Goal: Navigation & Orientation: Find specific page/section

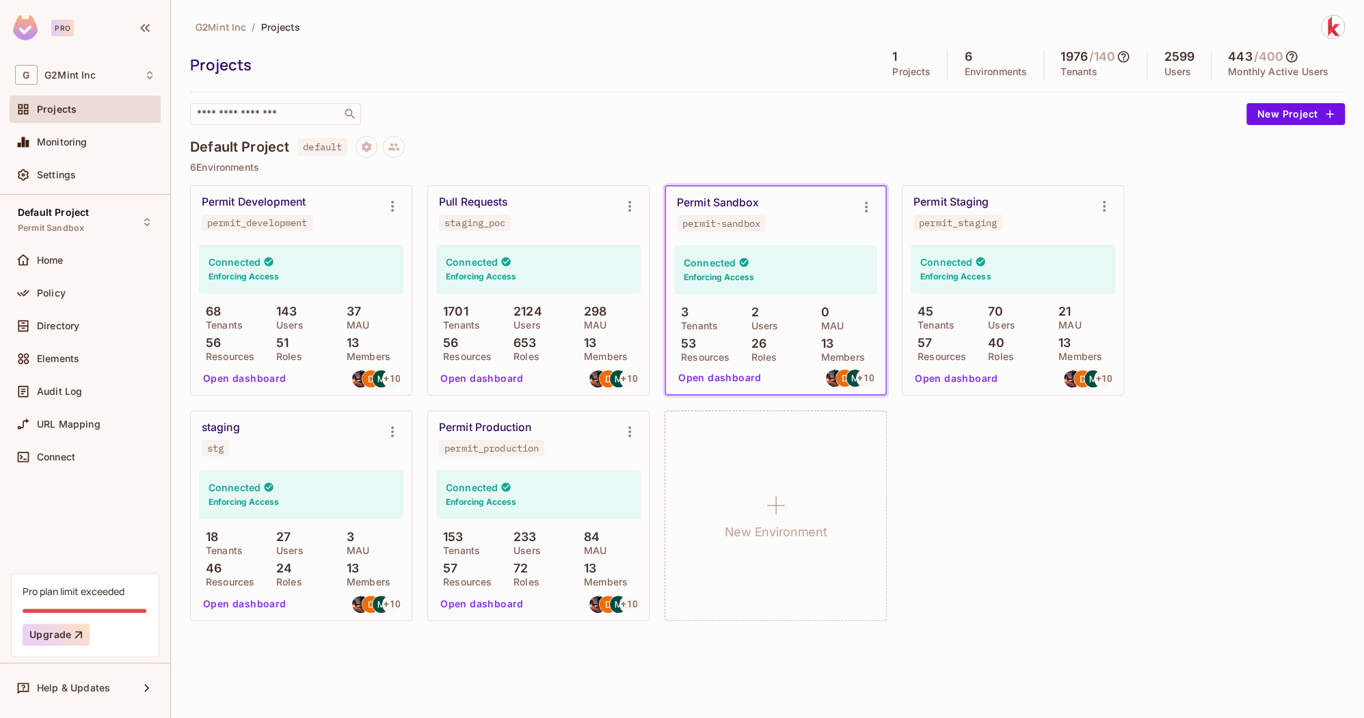
click at [1208, 219] on div "Permit Development permit_development Connected Enforcing Access 68 Tenants 143…" at bounding box center [767, 403] width 1155 height 436
drag, startPoint x: 964, startPoint y: 58, endPoint x: 864, endPoint y: 57, distance: 99.8
click at [863, 57] on div "Projects 1 Projects 6 Environments 1976 / 140 Tenants 2599 Users 443 / 400 Mont…" at bounding box center [767, 65] width 1155 height 31
click at [864, 57] on div "Projects" at bounding box center [529, 65] width 679 height 21
click at [783, 77] on div "Projects 1 Projects 6 Environments 1976 / 140 Tenants 2599 Users 443 / 400 Mont…" at bounding box center [767, 65] width 1155 height 31
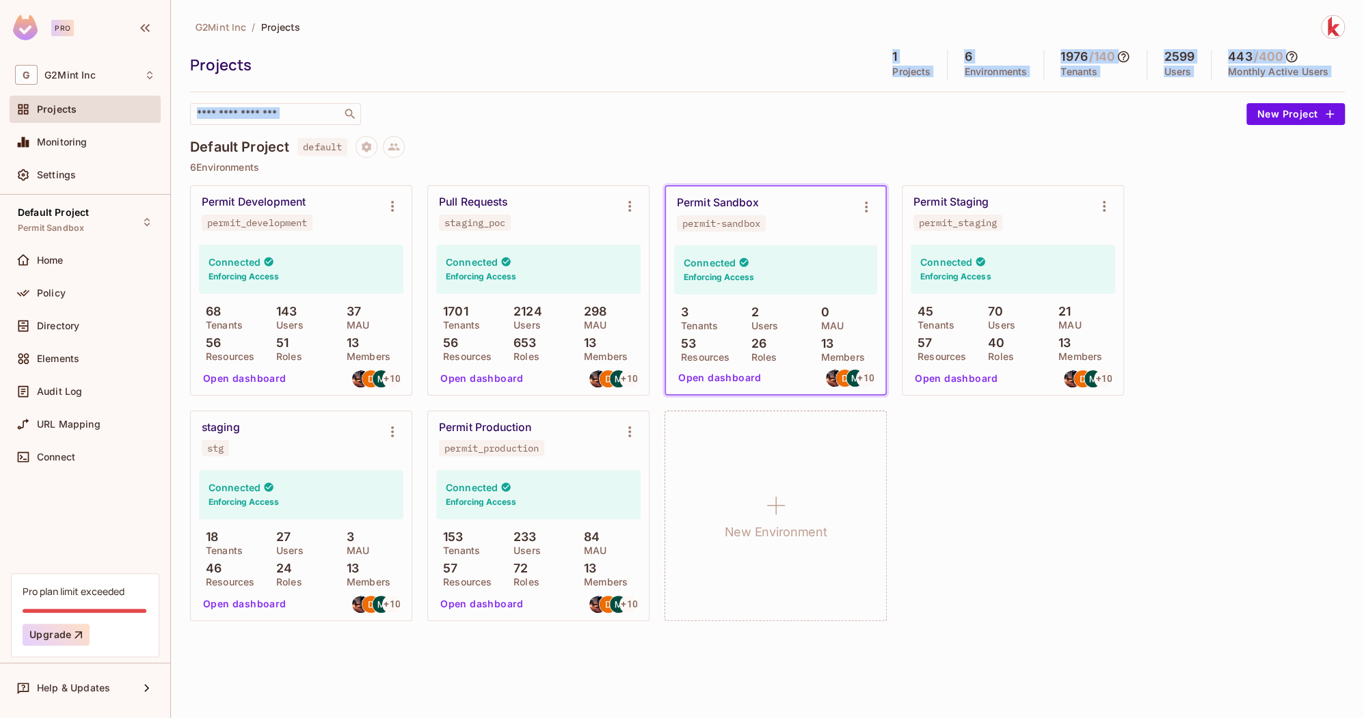
drag, startPoint x: 897, startPoint y: 64, endPoint x: 960, endPoint y: 115, distance: 81.7
click at [960, 116] on div "G2Mint Inc / Projects Projects 1 Projects 6 Environments 1976 / 140 Tenants 259…" at bounding box center [767, 70] width 1155 height 110
click at [928, 82] on div "G2Mint Inc / Projects Projects 1 Projects 6 Environments 1976 / 140 Tenants 259…" at bounding box center [767, 70] width 1155 height 110
drag, startPoint x: 883, startPoint y: 49, endPoint x: 1031, endPoint y: 86, distance: 152.2
click at [1031, 86] on div "G2Mint Inc / Projects Projects 1 Projects 6 Environments 1976 / 140 Tenants 259…" at bounding box center [767, 70] width 1155 height 110
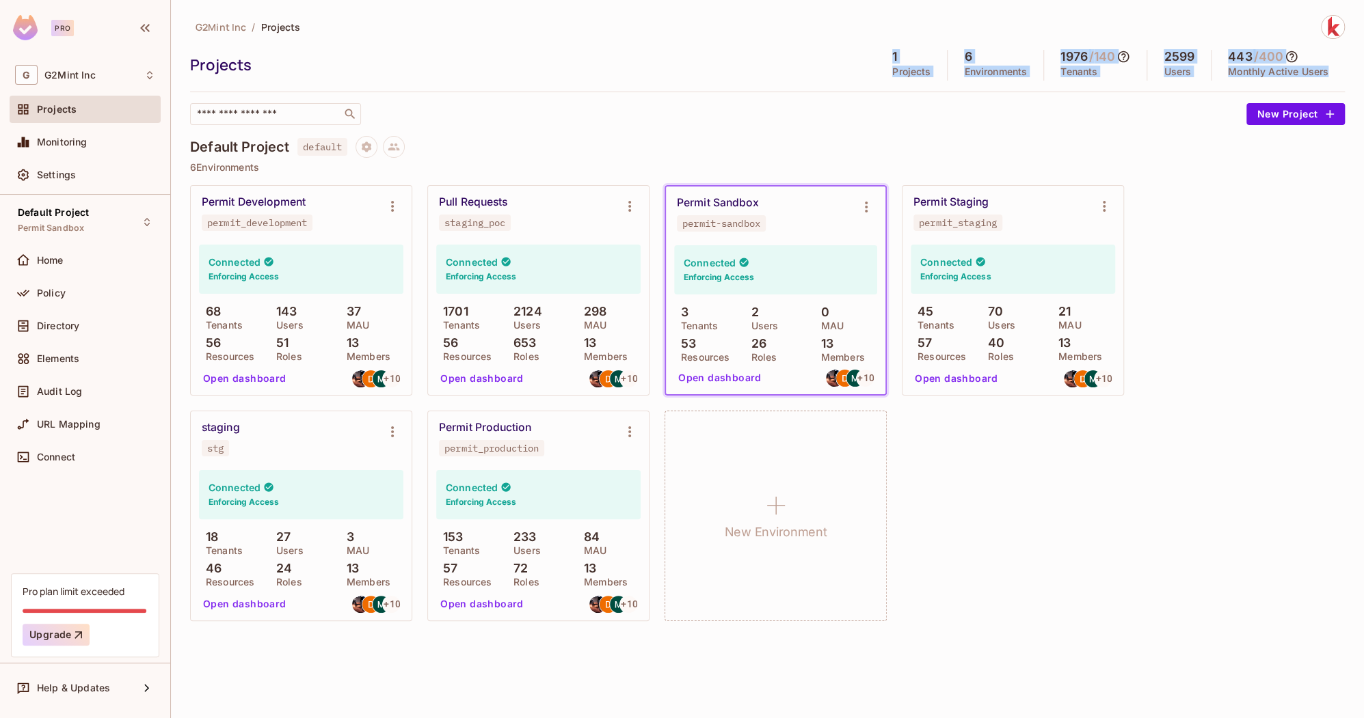
click at [1031, 86] on div "G2Mint Inc / Projects Projects 1 Projects 6 Environments 1976 / 140 Tenants 259…" at bounding box center [767, 70] width 1155 height 110
drag, startPoint x: 873, startPoint y: 52, endPoint x: 1092, endPoint y: 103, distance: 225.2
click at [1093, 102] on div "G2Mint Inc / Projects Projects 1 Projects 6 Environments 1976 / 140 Tenants 259…" at bounding box center [767, 70] width 1155 height 110
click at [896, 42] on div "G2Mint Inc / Projects Projects 1 Projects 6 Environments 1976 / 140 Tenants 259…" at bounding box center [767, 70] width 1155 height 110
drag, startPoint x: 865, startPoint y: 40, endPoint x: 1085, endPoint y: 81, distance: 223.9
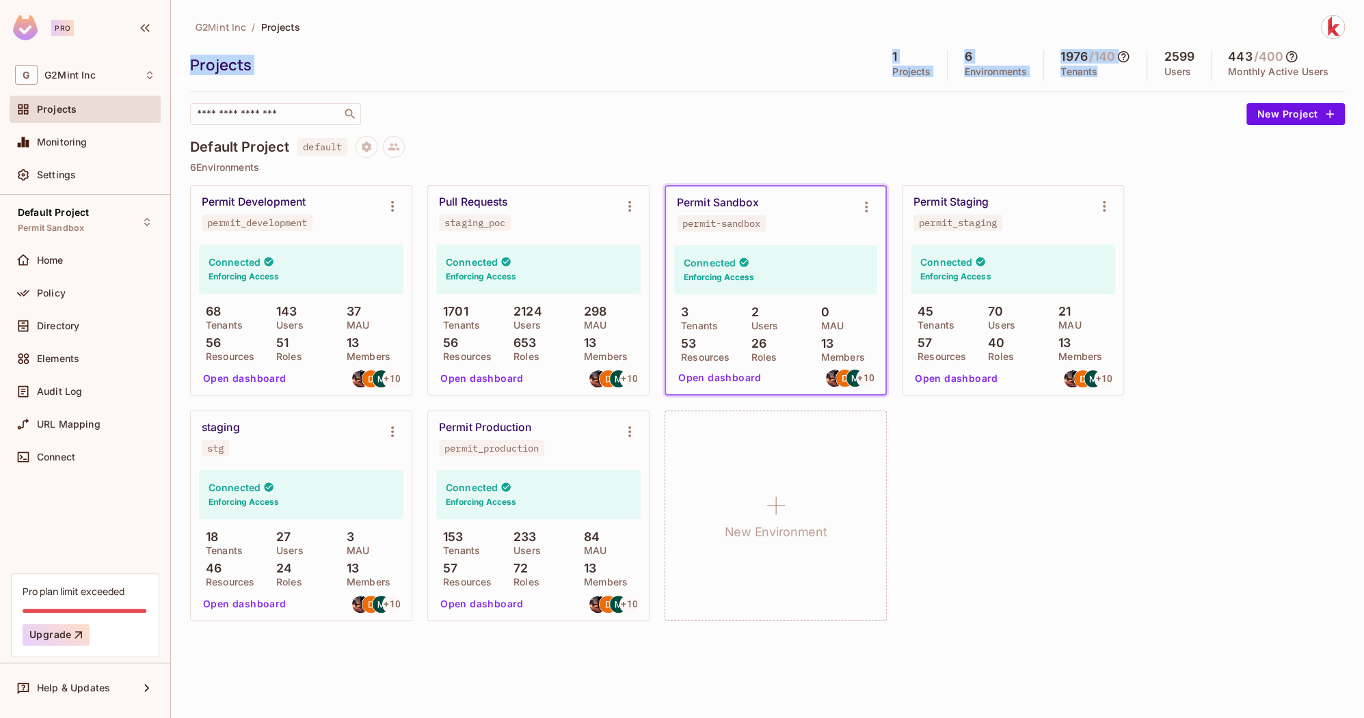
click at [1086, 82] on div "G2Mint Inc / Projects Projects 1 Projects 6 Environments 1976 / 140 Tenants 259…" at bounding box center [767, 70] width 1155 height 110
click at [904, 30] on div "G2Mint Inc / Projects" at bounding box center [767, 27] width 1155 height 24
drag, startPoint x: 874, startPoint y: 33, endPoint x: 1125, endPoint y: 124, distance: 266.6
click at [1127, 126] on div "G2Mint Inc / Projects Projects 1 Projects 6 Environments 1976 / 140 Tenants 259…" at bounding box center [767, 325] width 1155 height 621
click at [934, 77] on div "1 Projects" at bounding box center [912, 65] width 72 height 31
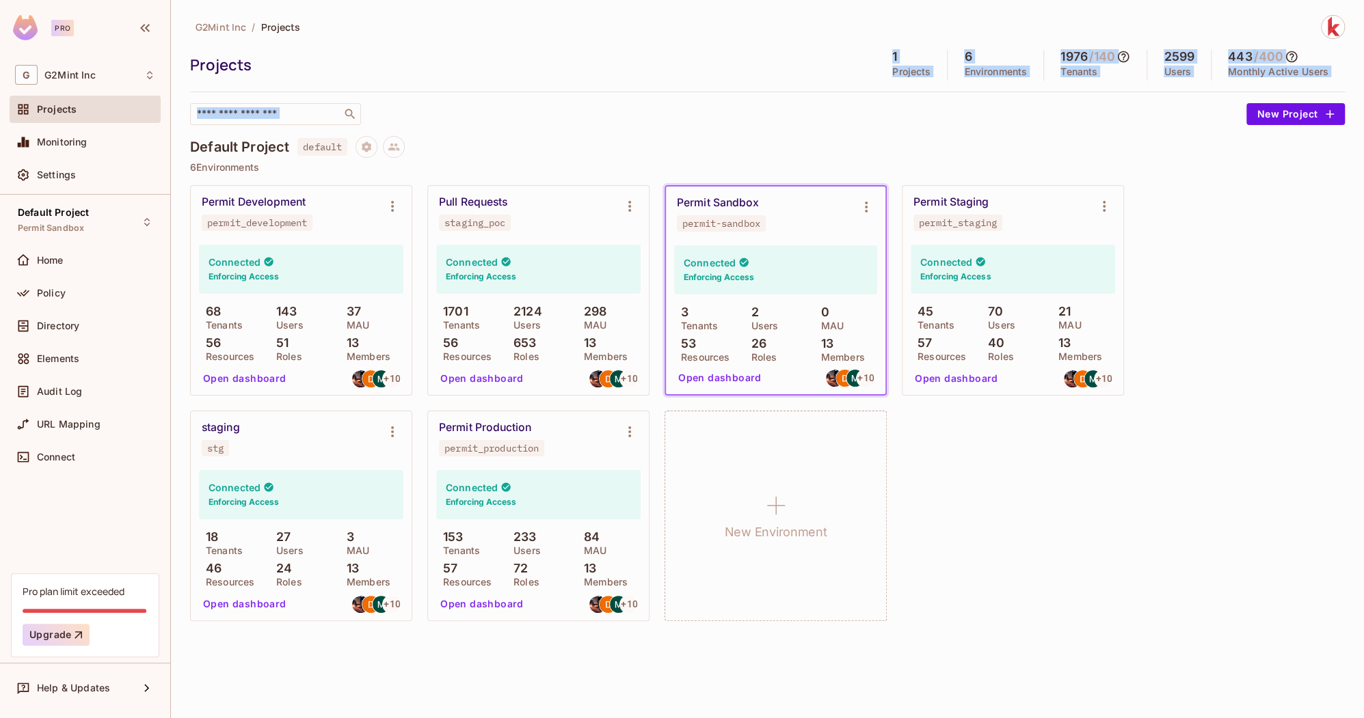
drag, startPoint x: 876, startPoint y: 48, endPoint x: 1086, endPoint y: 103, distance: 217.0
click at [1086, 104] on div "G2Mint Inc / Projects Projects 1 Projects 6 Environments 1976 / 140 Tenants 259…" at bounding box center [767, 70] width 1155 height 110
click at [874, 23] on div "G2Mint Inc / Projects" at bounding box center [767, 27] width 1155 height 24
click at [762, 48] on div "G2Mint Inc / Projects Projects 1 Projects 6 Environments 1976 / 140 Tenants 259…" at bounding box center [767, 70] width 1155 height 110
